Goal: Information Seeking & Learning: Get advice/opinions

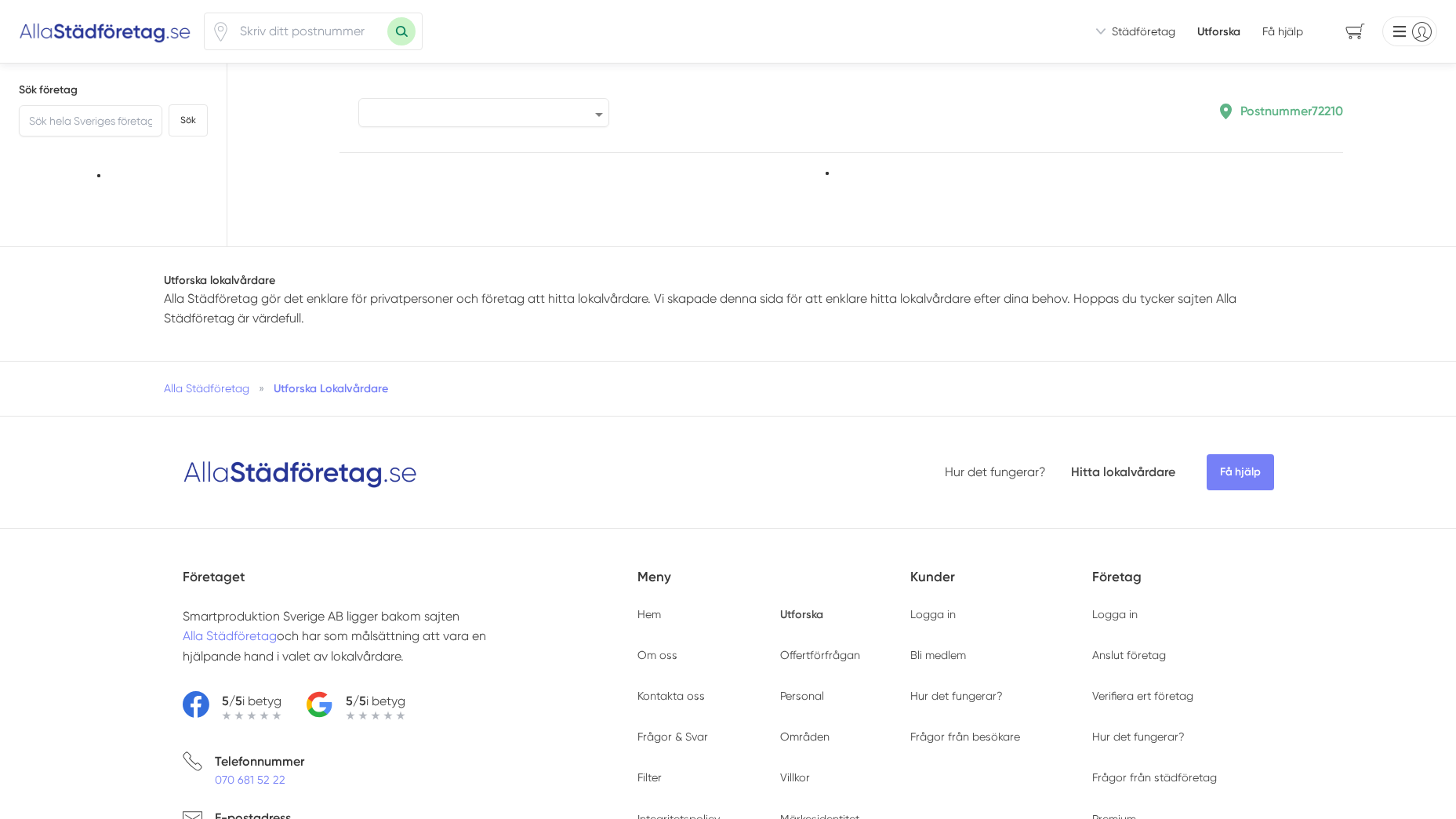
select select "highest-reviews"
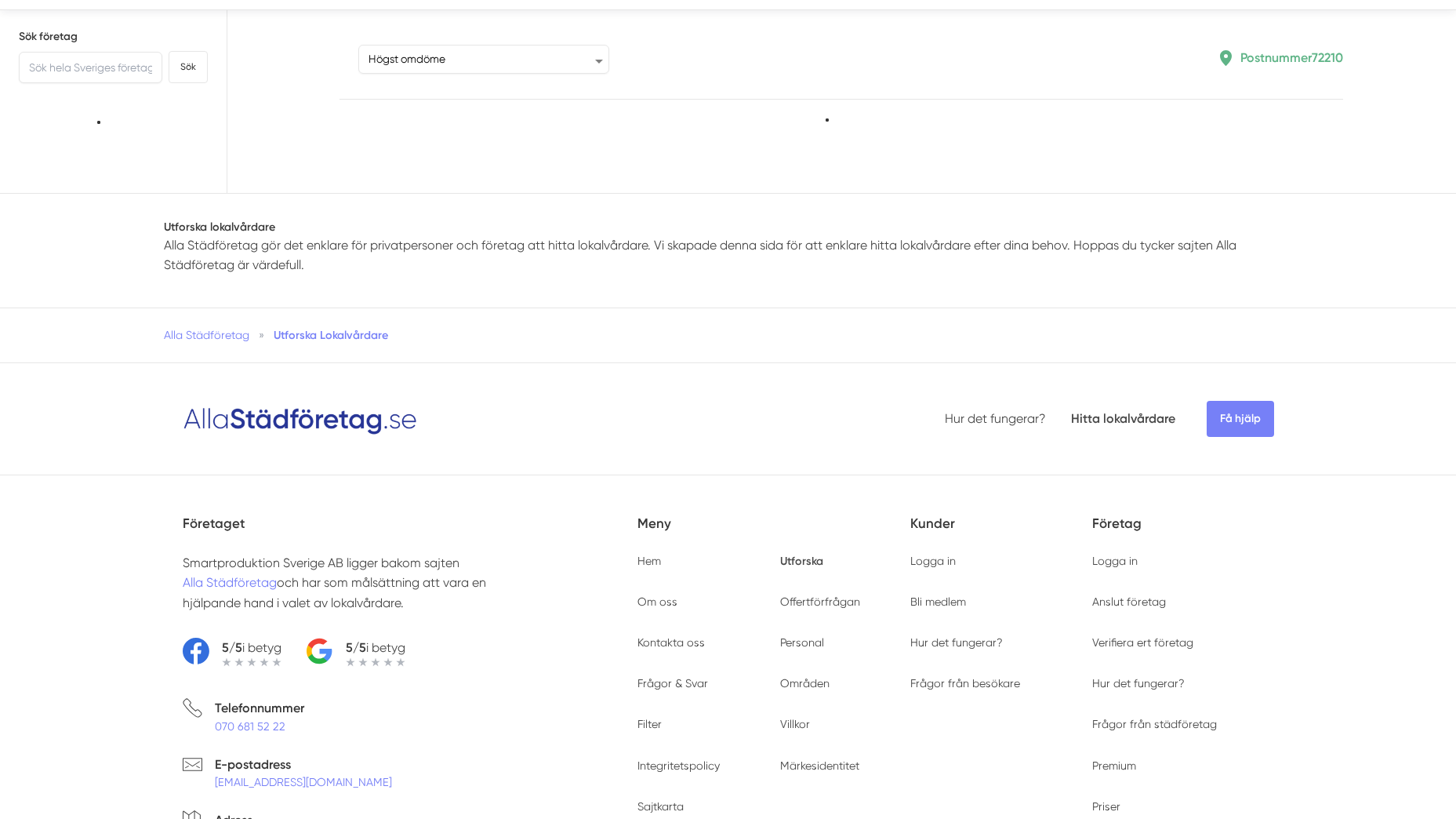
type input "72210"
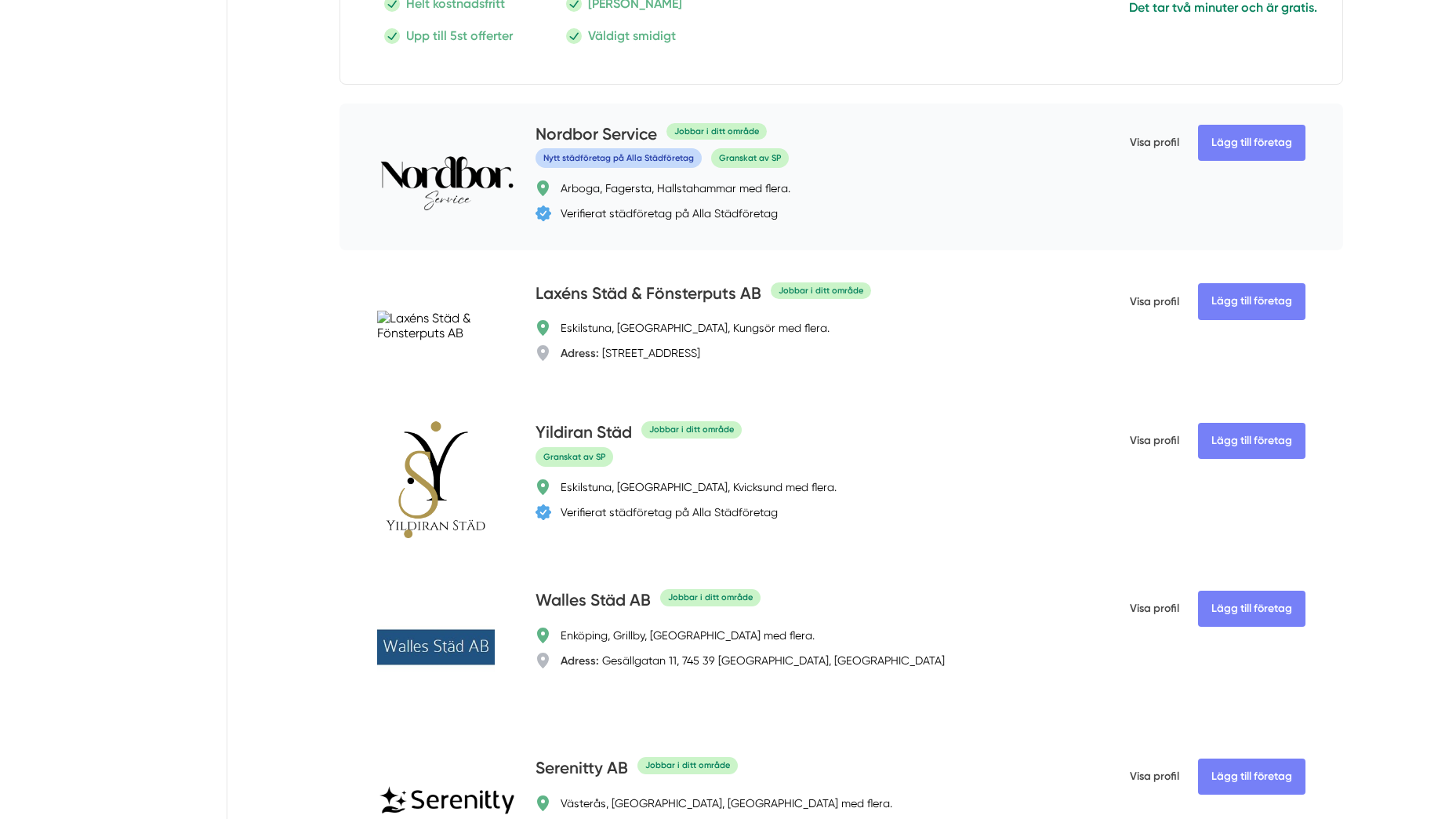
scroll to position [4392, 0]
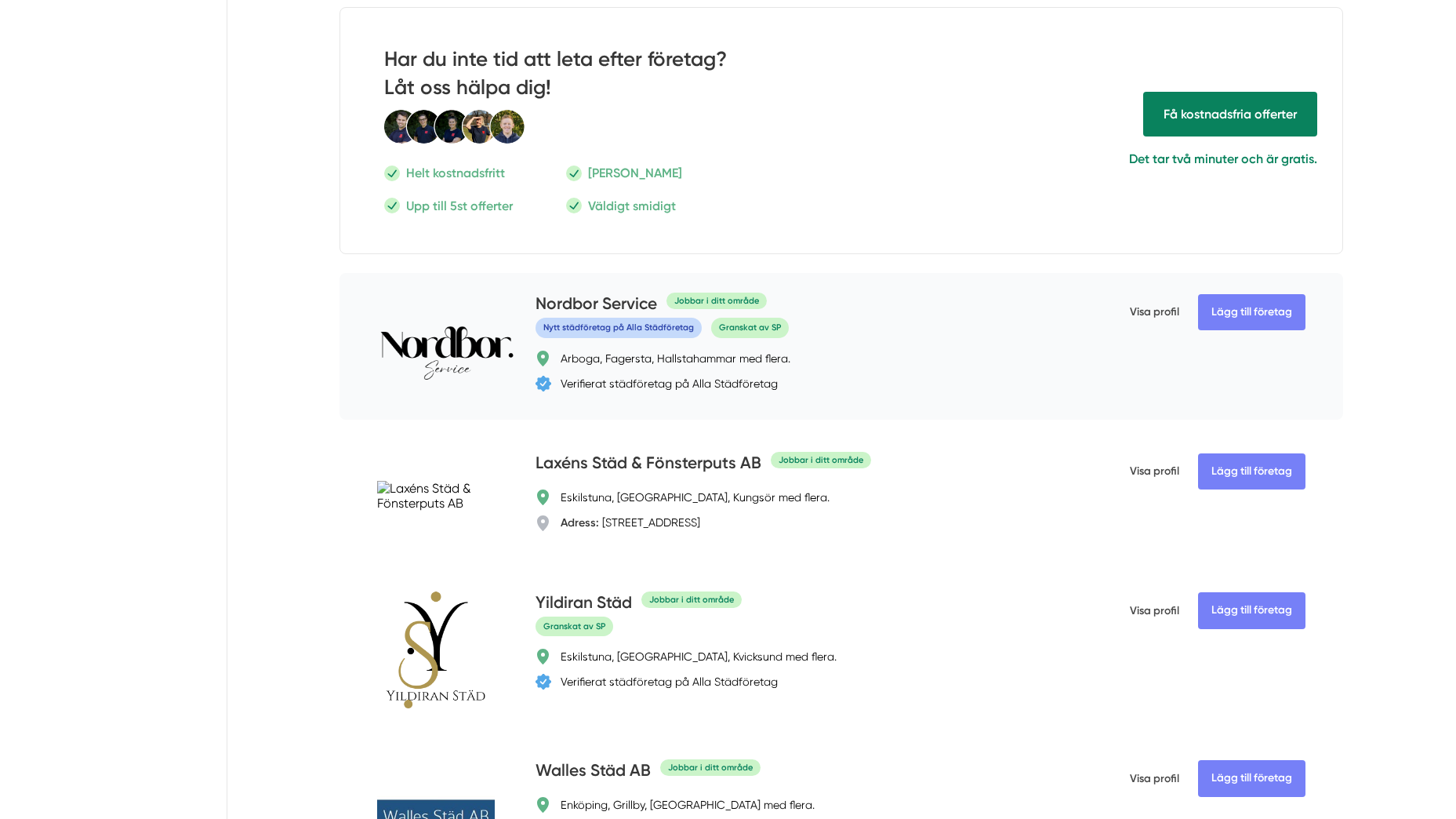
click at [635, 366] on div "Arboga, Fagersta, Hallstahammar med flera." at bounding box center [675, 358] width 230 height 15
drag, startPoint x: 635, startPoint y: 404, endPoint x: 636, endPoint y: 423, distance: 19.0
click at [636, 391] on div "Verifierat städföretag på Alla Städföretag" at bounding box center [669, 383] width 217 height 15
click at [1141, 332] on span "Visa profil" at bounding box center [1154, 312] width 50 height 41
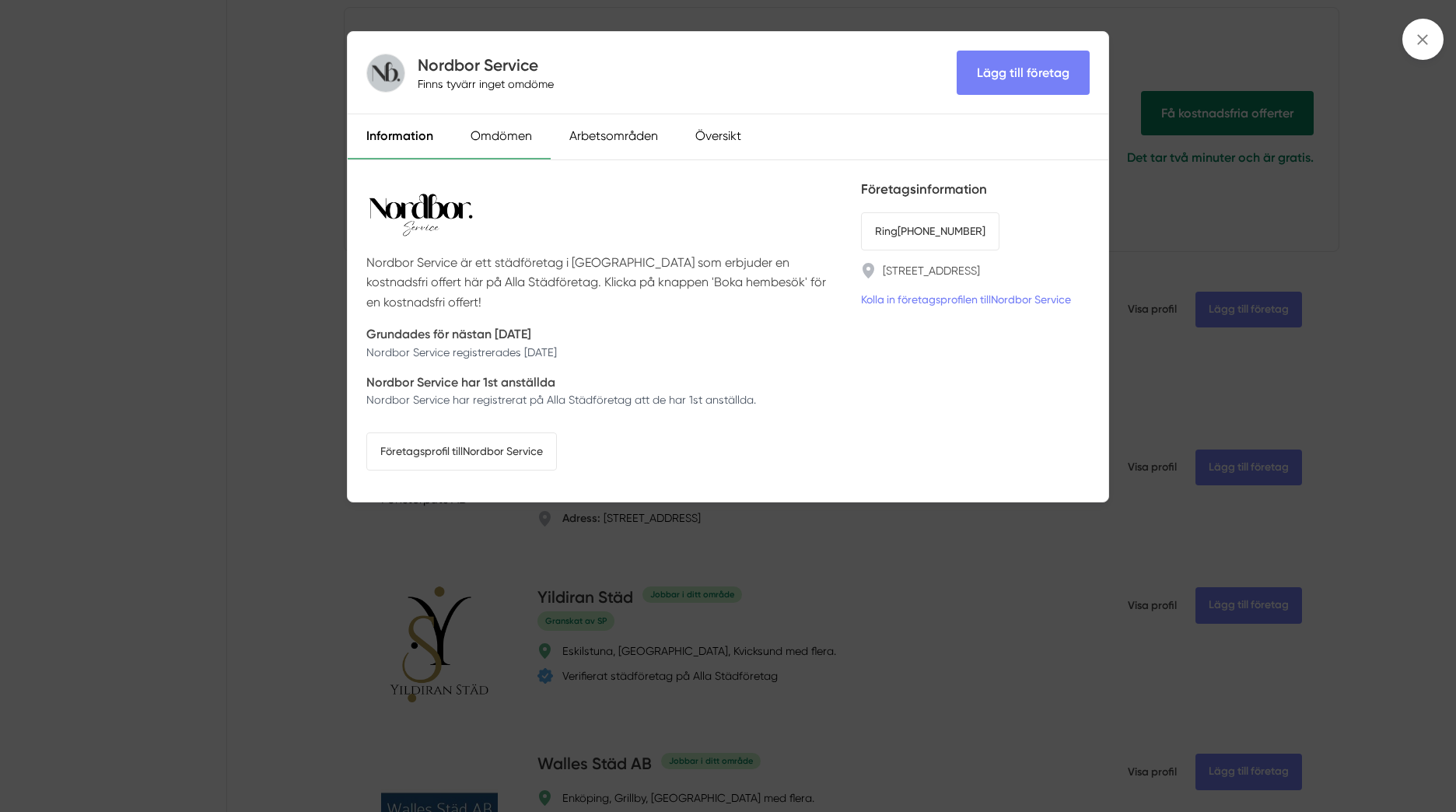
click at [471, 137] on div "Omdömen" at bounding box center [501, 137] width 99 height 45
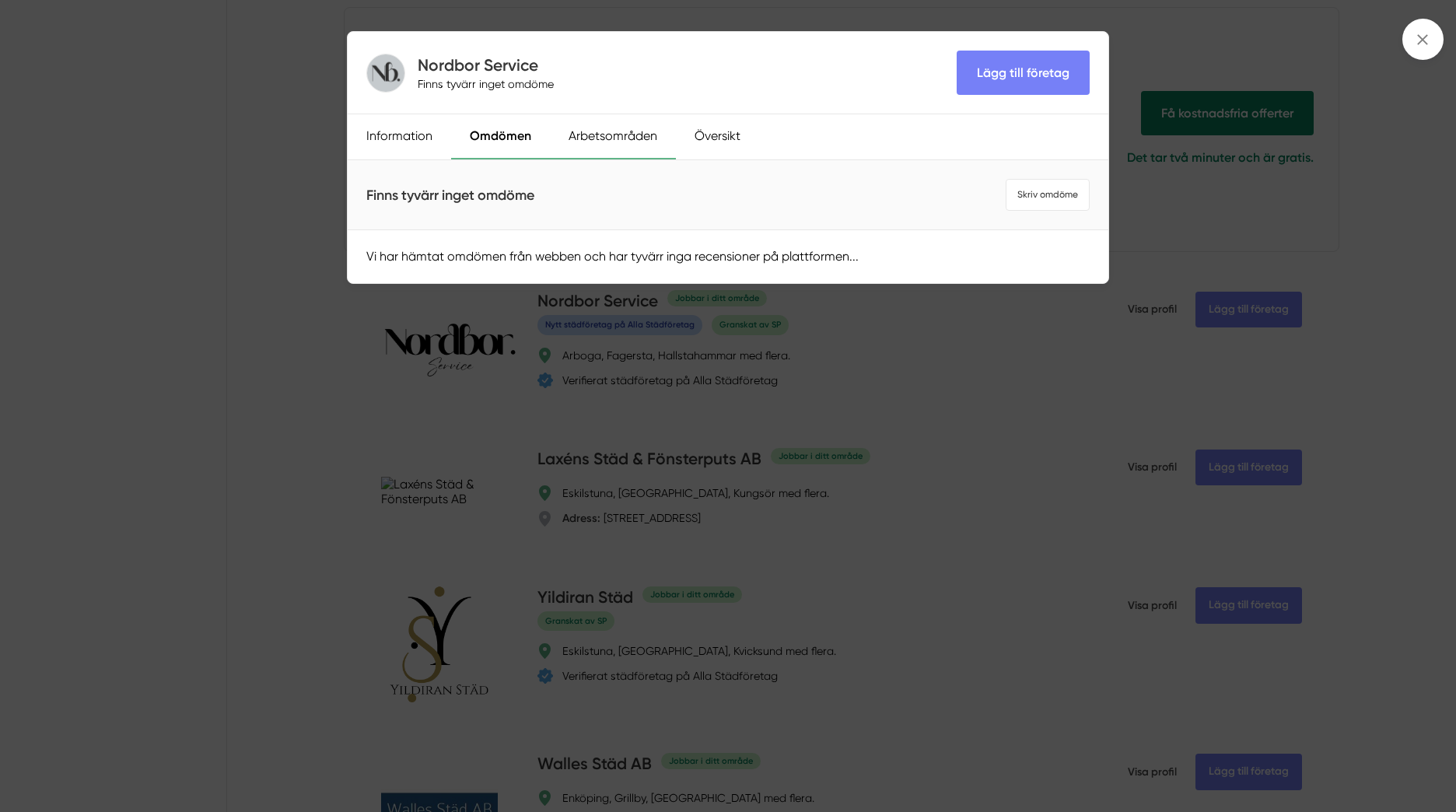
click at [616, 136] on div "Arbetsområden" at bounding box center [613, 137] width 126 height 45
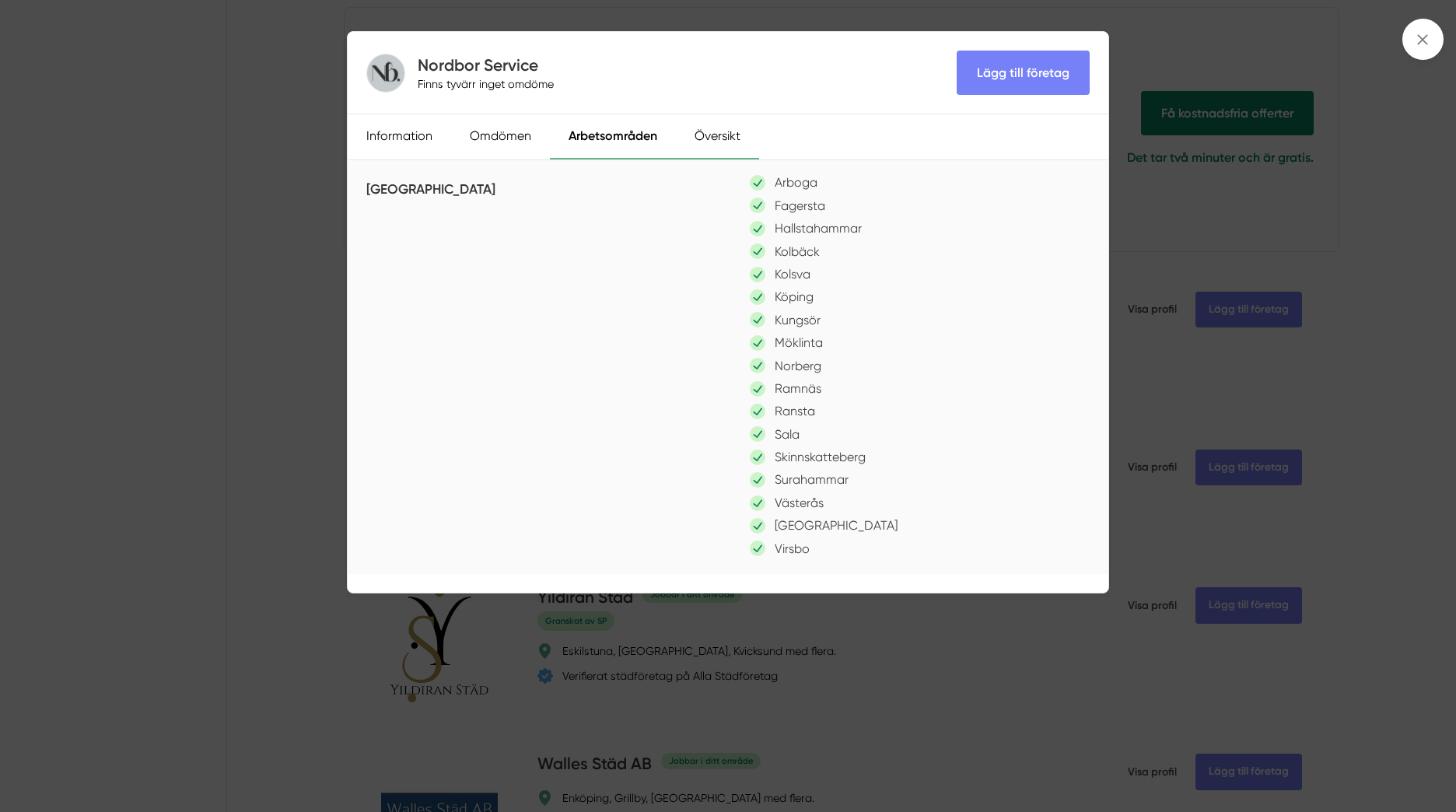
click at [693, 136] on div "Översikt" at bounding box center [717, 137] width 84 height 45
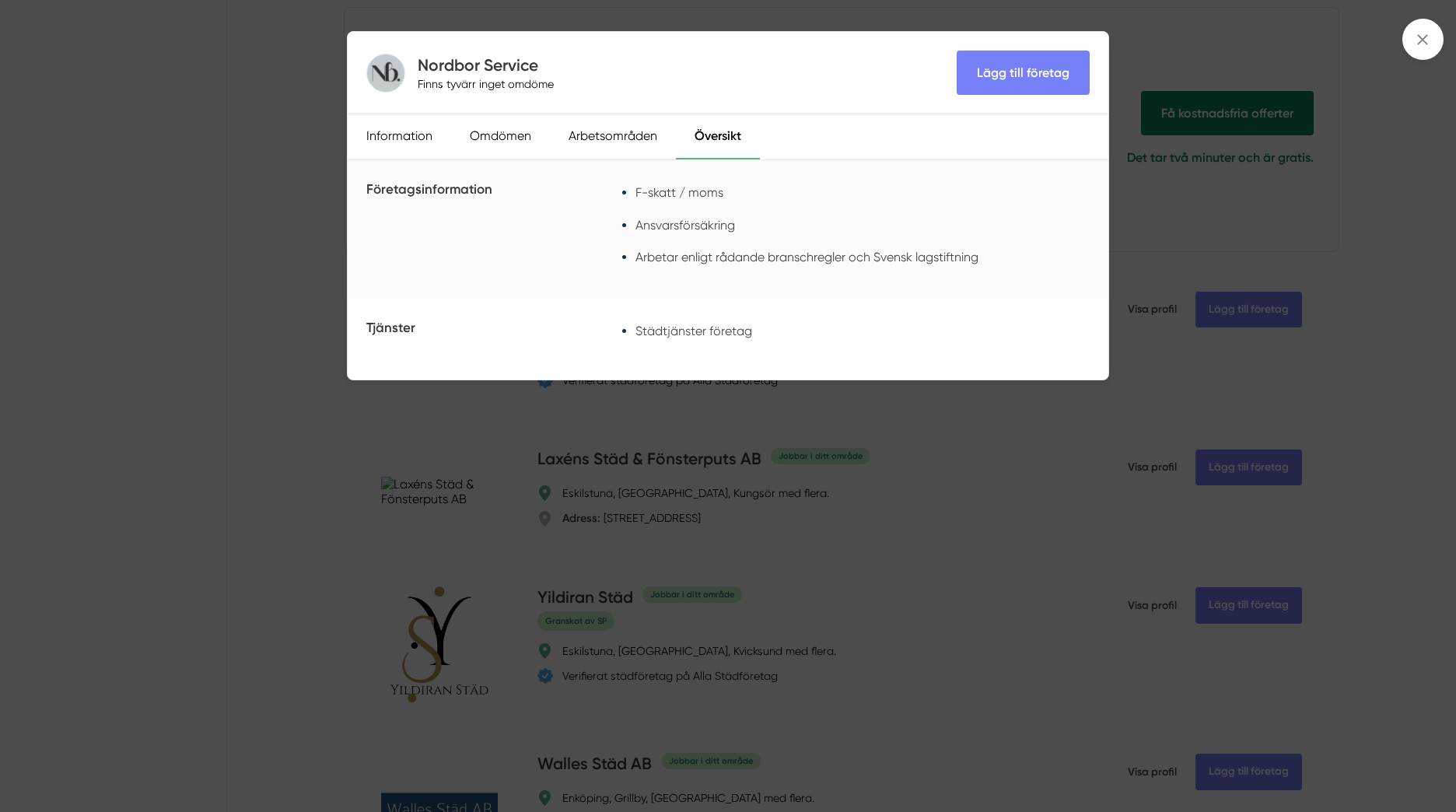
click at [271, 152] on div "Nordbor Service Finns tyvärr inget omdöme Lägg till företag Information Omdömen…" at bounding box center [728, 406] width 1456 height 812
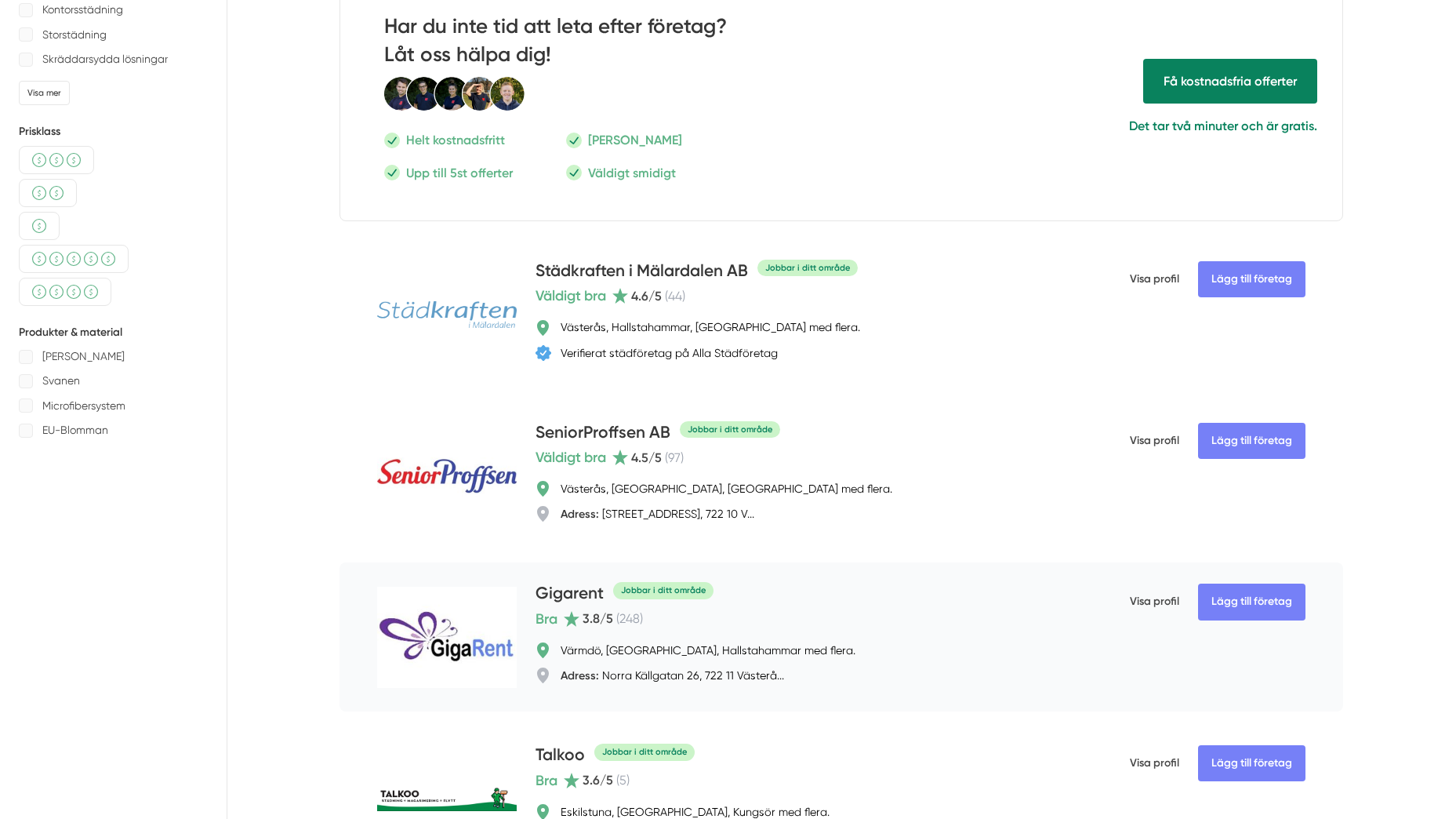
scroll to position [236, 0]
